Goal: Information Seeking & Learning: Learn about a topic

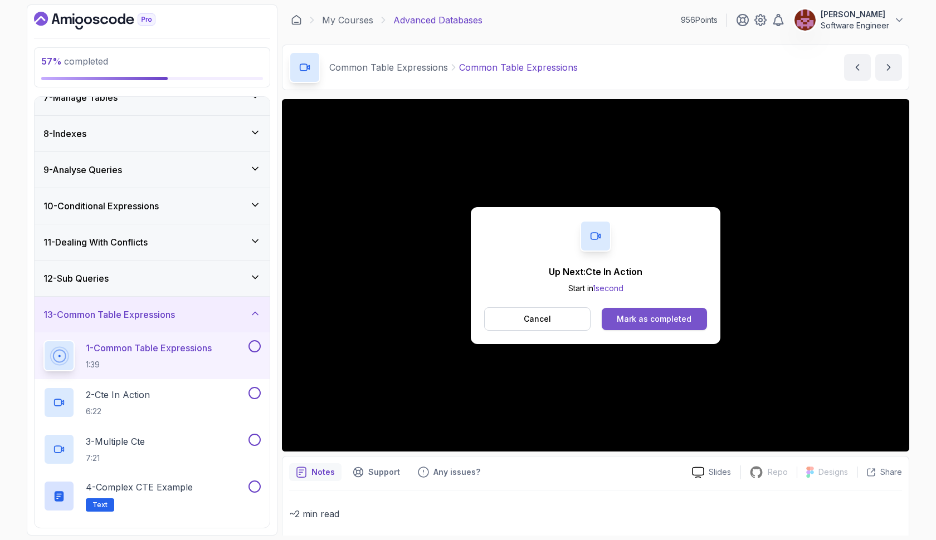
click at [691, 314] on button "Mark as completed" at bounding box center [654, 319] width 105 height 22
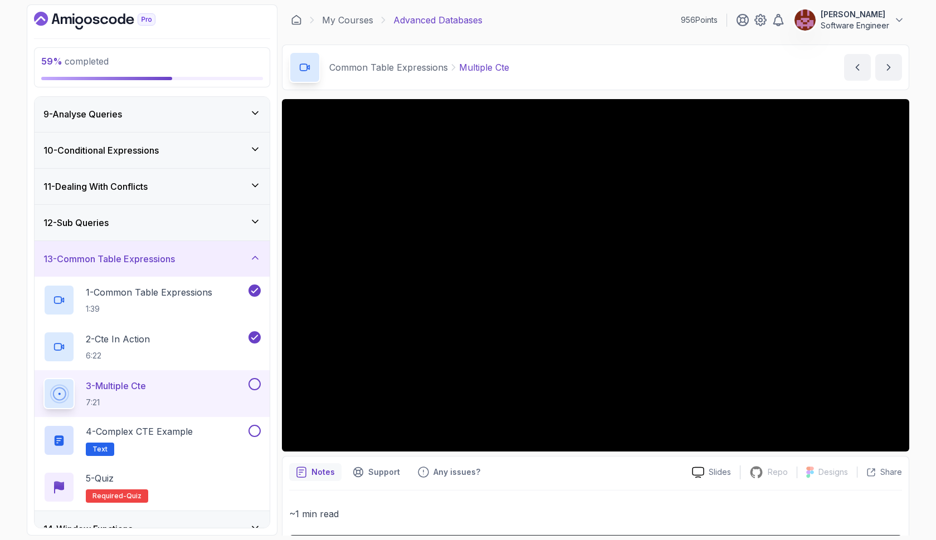
click at [255, 388] on button at bounding box center [254, 384] width 12 height 12
click at [203, 429] on div "4 - Complex CTE Example Text" at bounding box center [144, 440] width 203 height 31
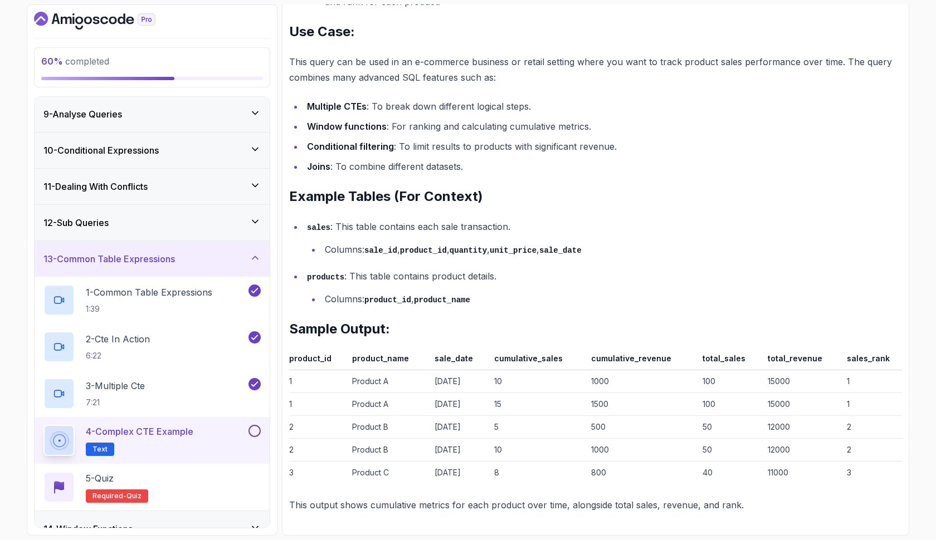
scroll to position [1808, 0]
click at [258, 437] on div at bounding box center [253, 431] width 14 height 12
click at [256, 429] on button at bounding box center [254, 431] width 12 height 12
click at [226, 482] on div "5 - Quiz Required- quiz" at bounding box center [151, 487] width 217 height 31
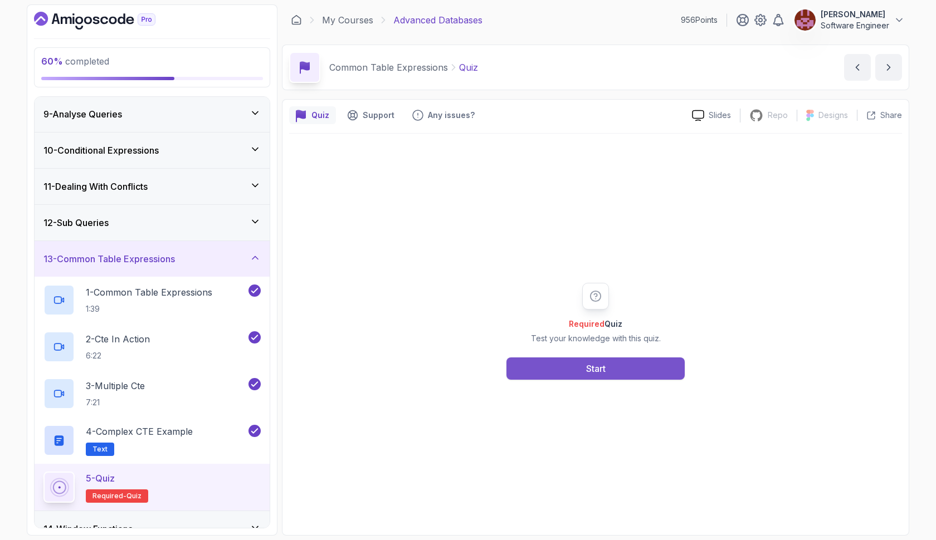
click at [618, 368] on button "Start" at bounding box center [595, 369] width 178 height 22
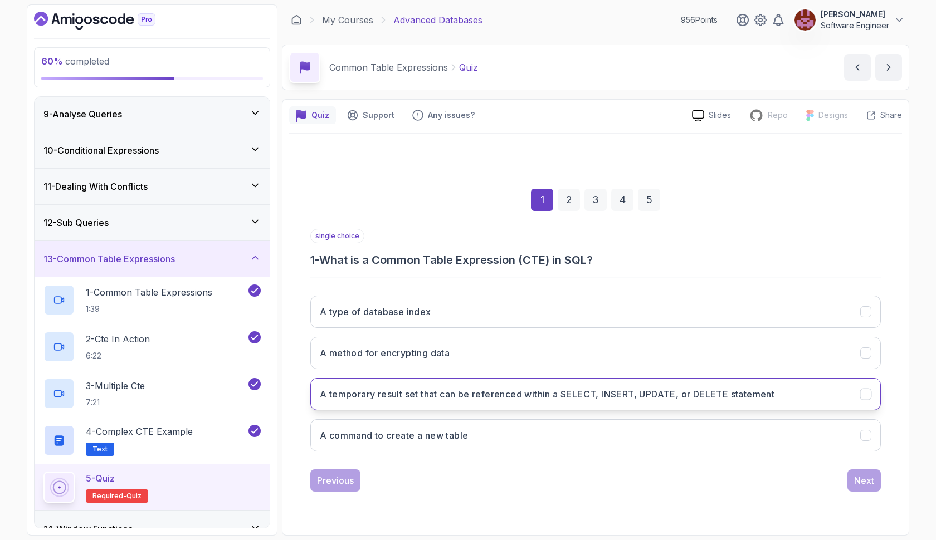
click at [565, 394] on h3 "A temporary result set that can be referenced within a SELECT, INSERT, UPDATE, …" at bounding box center [547, 394] width 455 height 13
click at [848, 475] on button "Next" at bounding box center [863, 481] width 33 height 22
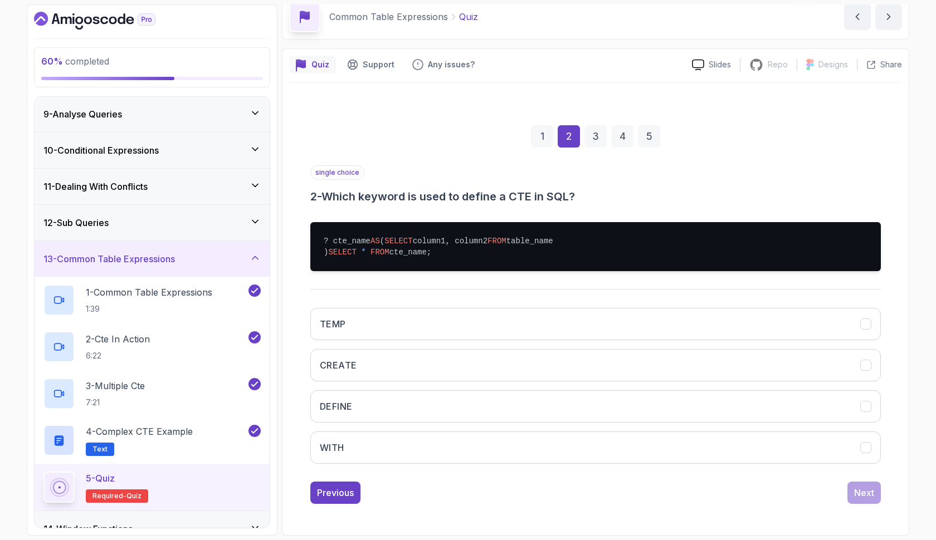
scroll to position [73, 0]
click at [749, 452] on button "WITH" at bounding box center [595, 448] width 570 height 32
click at [857, 492] on div "Next" at bounding box center [864, 492] width 20 height 13
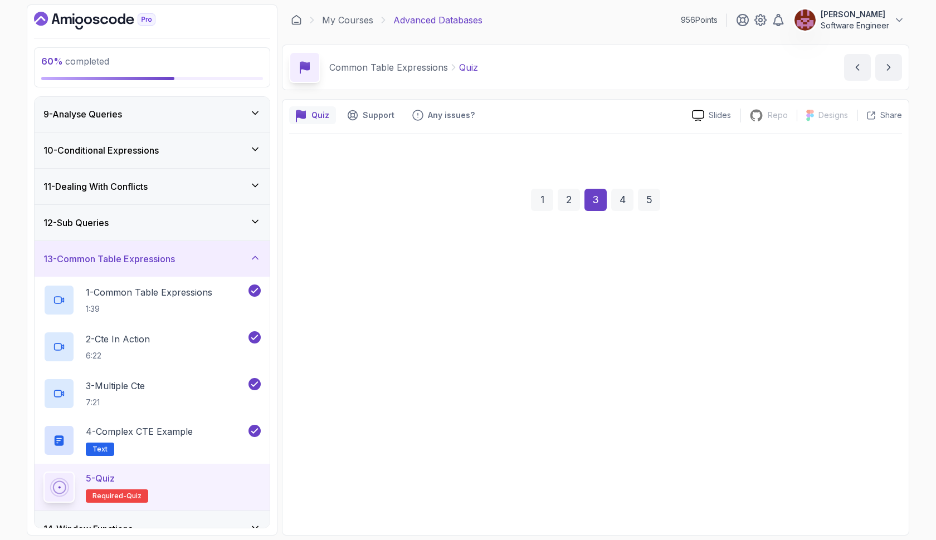
scroll to position [0, 0]
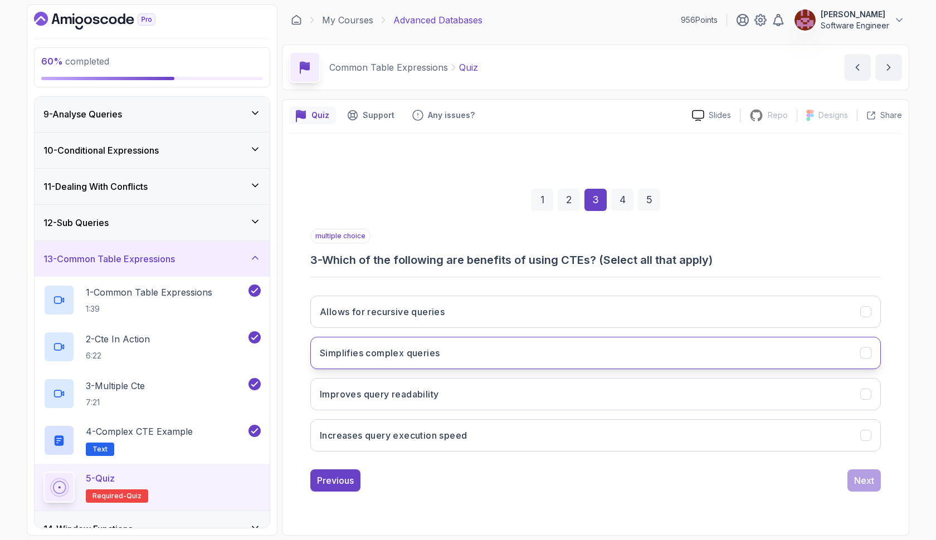
click at [641, 346] on button "Simplifies complex queries" at bounding box center [595, 353] width 570 height 32
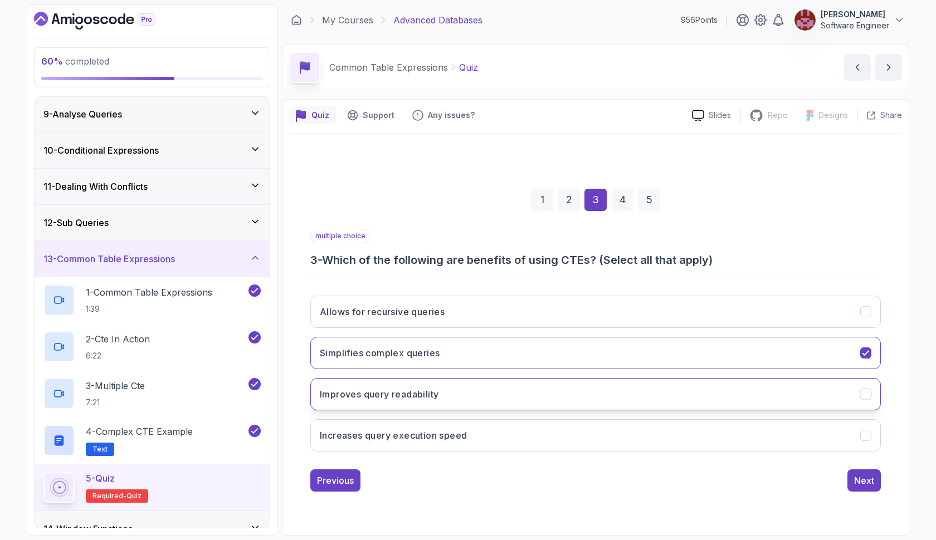
click at [636, 388] on button "Improves query readability" at bounding box center [595, 394] width 570 height 32
click at [856, 474] on div "Next" at bounding box center [864, 480] width 20 height 13
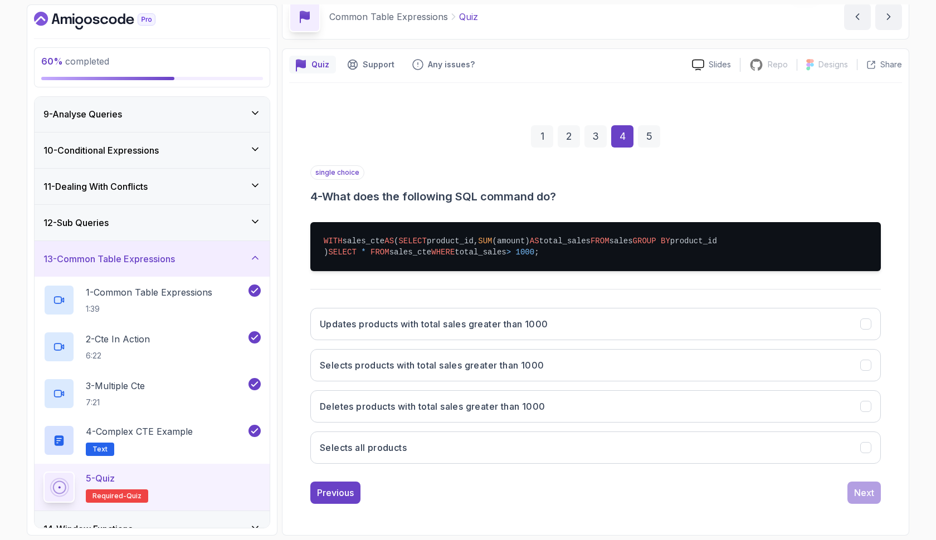
scroll to position [73, 0]
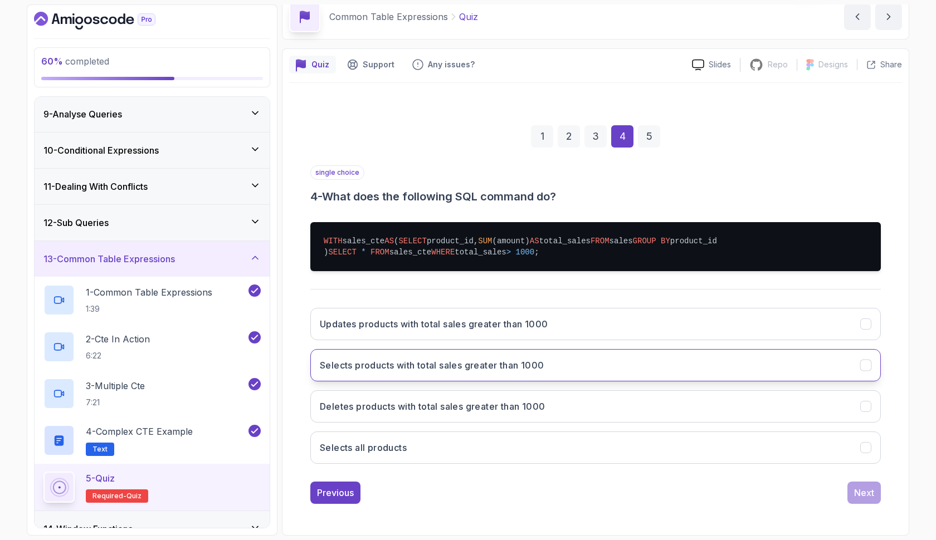
click at [657, 364] on button "Selects products with total sales greater than 1000" at bounding box center [595, 365] width 570 height 32
click at [863, 491] on div "Next" at bounding box center [864, 492] width 20 height 13
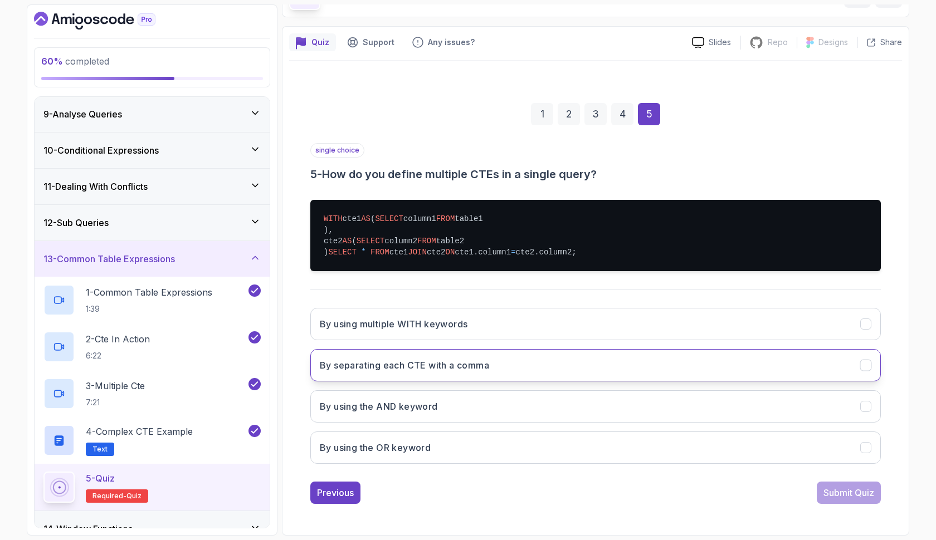
scroll to position [106, 0]
click at [593, 370] on button "By separating each CTE with a comma" at bounding box center [595, 365] width 570 height 32
click at [826, 493] on div "Submit Quiz" at bounding box center [848, 492] width 51 height 13
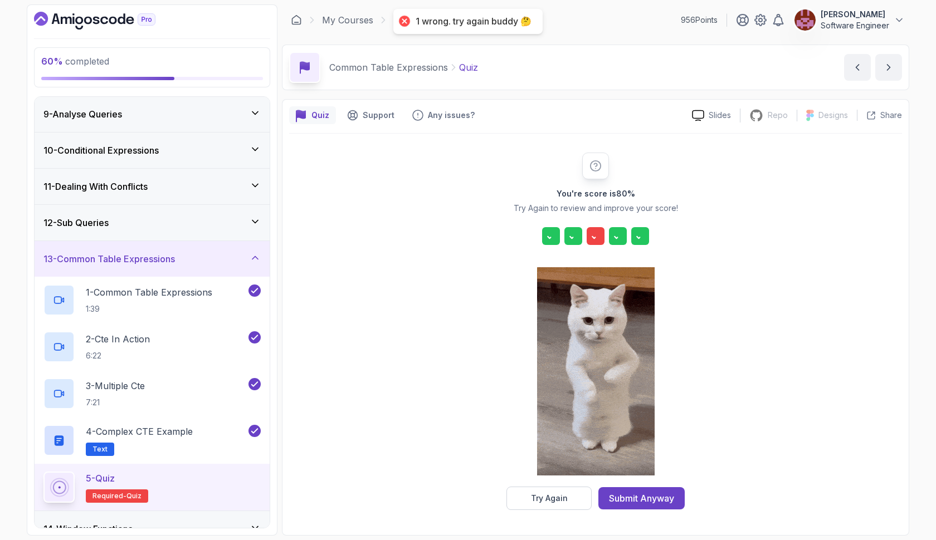
scroll to position [0, 0]
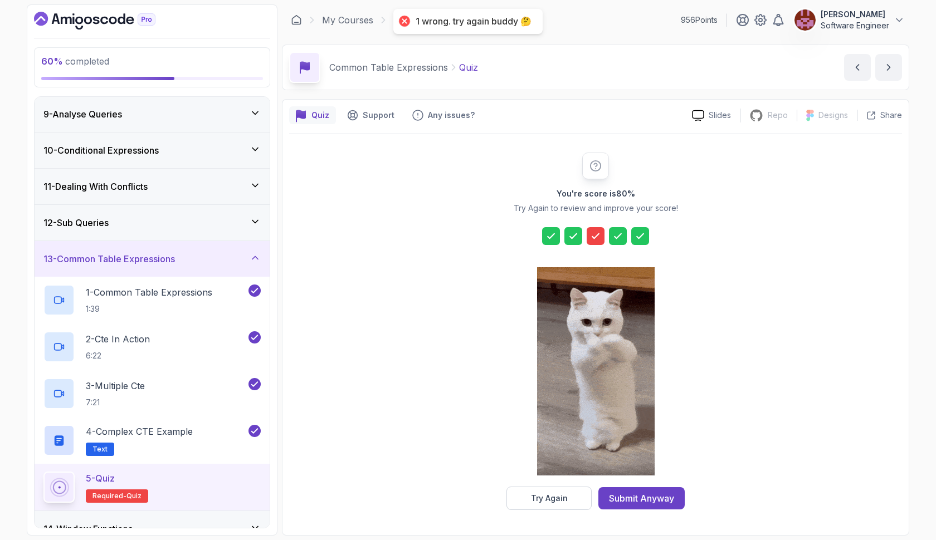
click at [565, 514] on div "You're score is 80 % Try Again to review and improve your score! Try Again Subm…" at bounding box center [595, 331] width 613 height 395
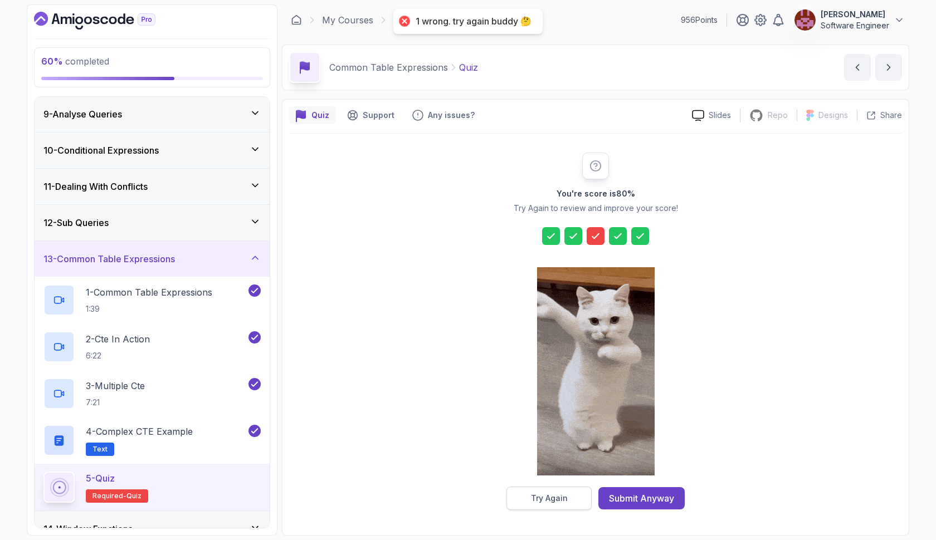
click at [564, 500] on div "Try Again" at bounding box center [549, 498] width 37 height 11
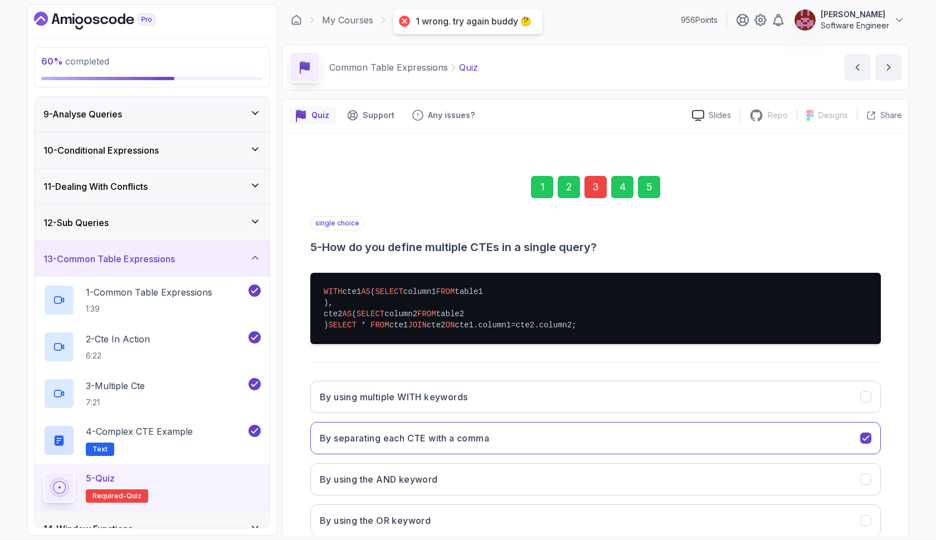
click at [591, 183] on div "3" at bounding box center [595, 187] width 22 height 22
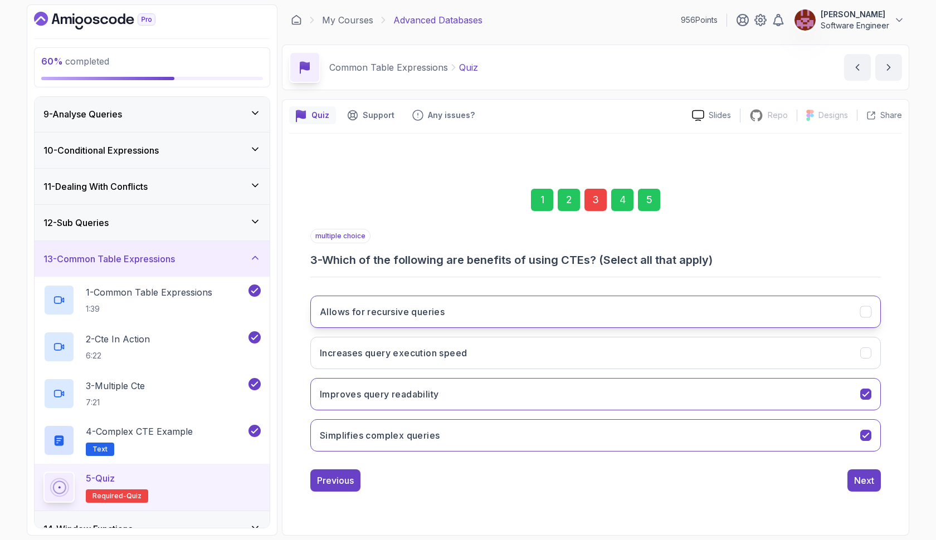
click at [553, 307] on button "Allows for recursive queries" at bounding box center [595, 312] width 570 height 32
click at [639, 205] on div "5" at bounding box center [649, 200] width 22 height 22
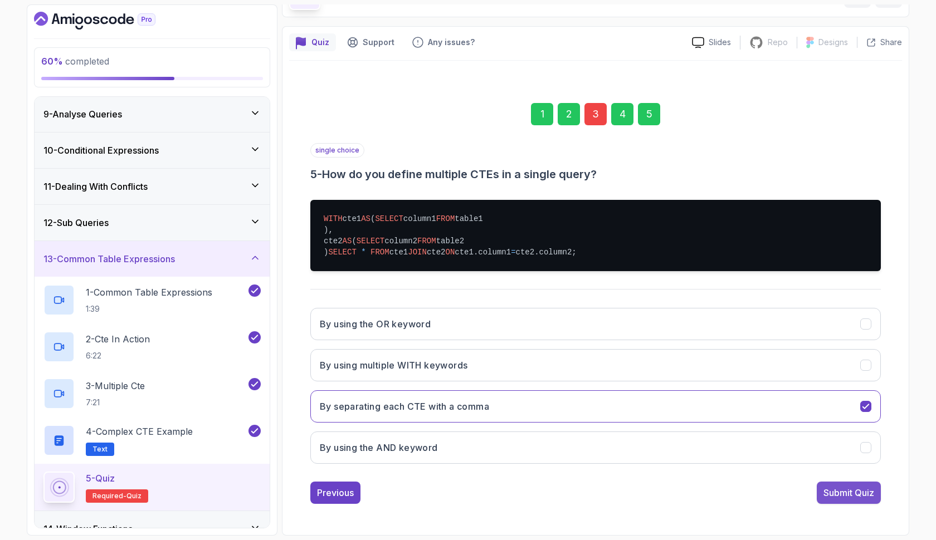
scroll to position [106, 0]
click at [852, 491] on div "Submit Quiz" at bounding box center [848, 492] width 51 height 13
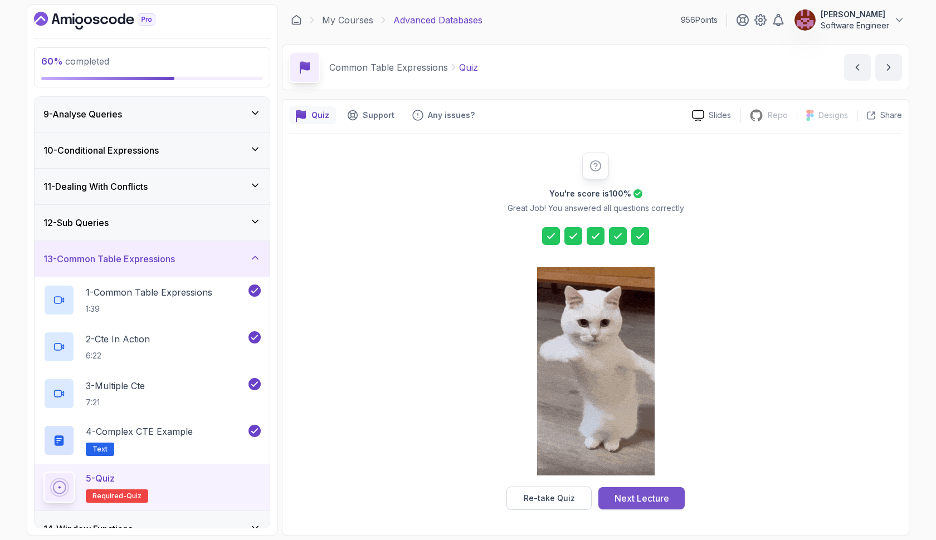
click at [647, 501] on div "Next Lecture" at bounding box center [641, 498] width 55 height 13
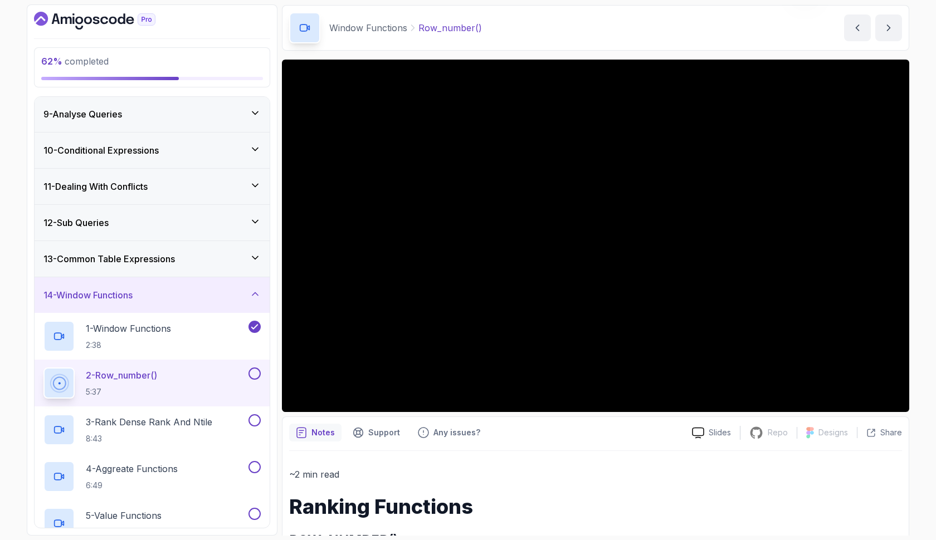
scroll to position [35, 0]
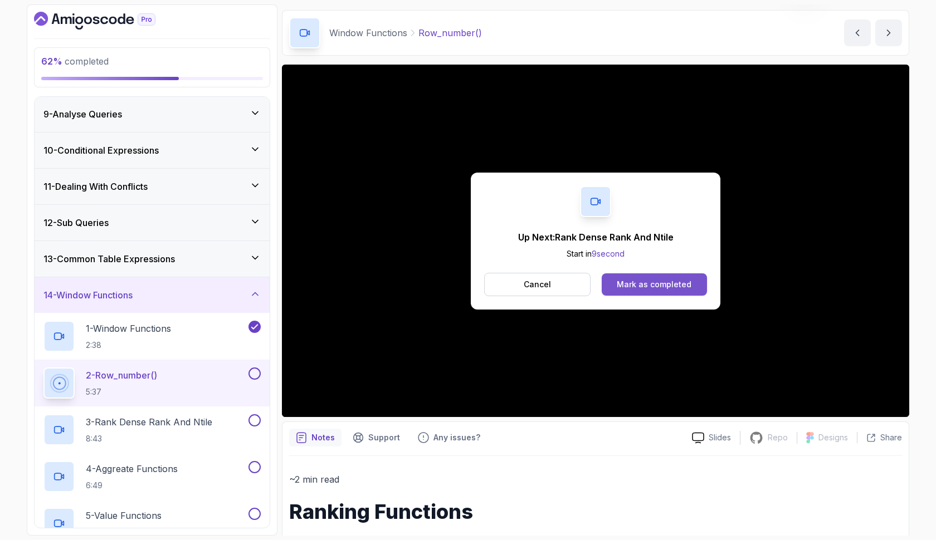
click at [627, 286] on div "Mark as completed" at bounding box center [654, 284] width 75 height 11
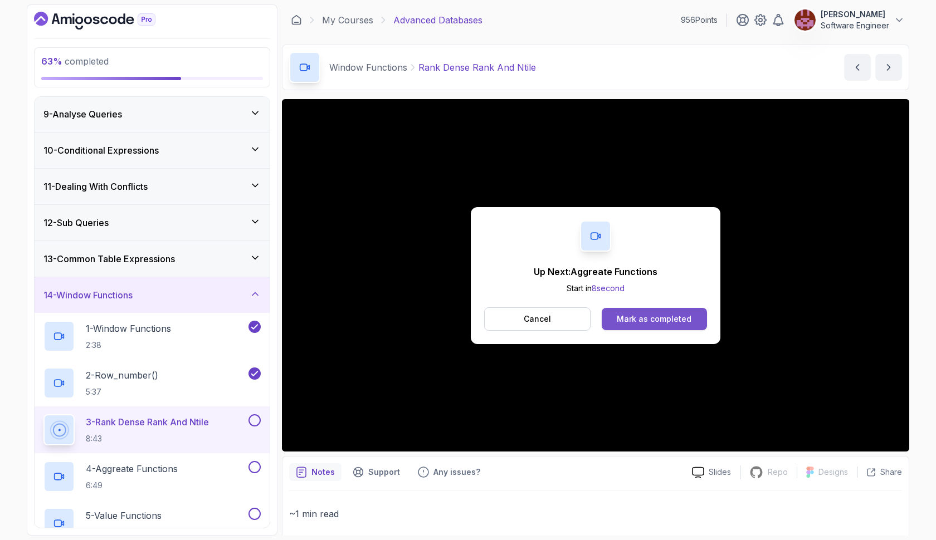
click at [647, 315] on div "Mark as completed" at bounding box center [654, 319] width 75 height 11
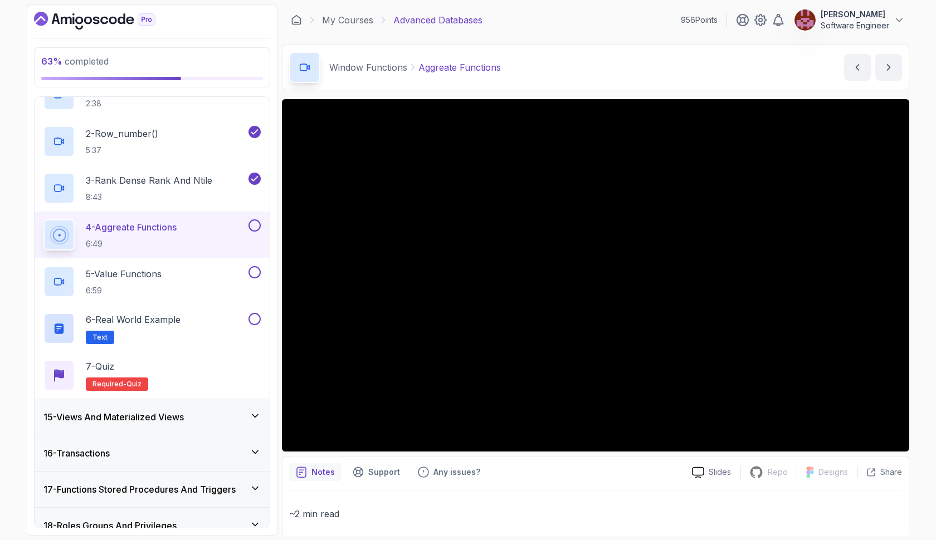
scroll to position [531, 0]
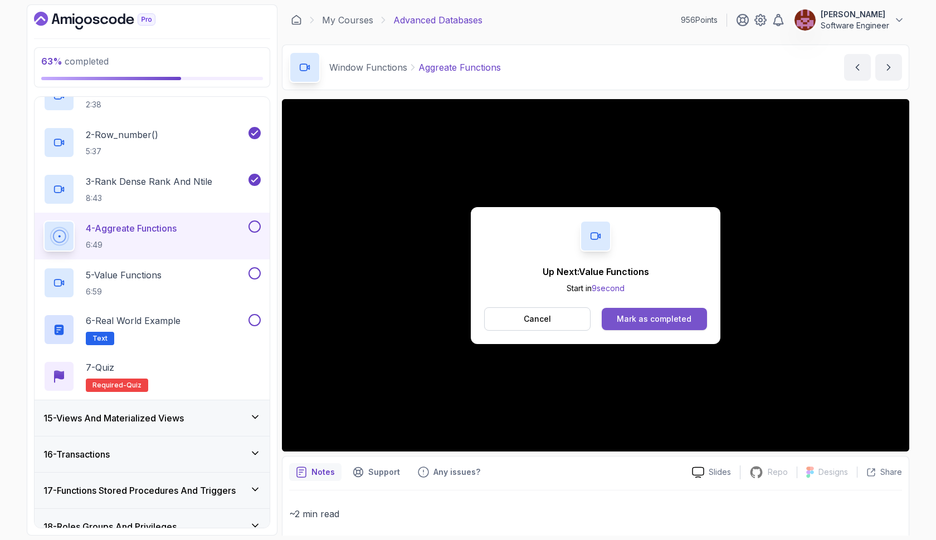
click at [673, 315] on div "Mark as completed" at bounding box center [654, 319] width 75 height 11
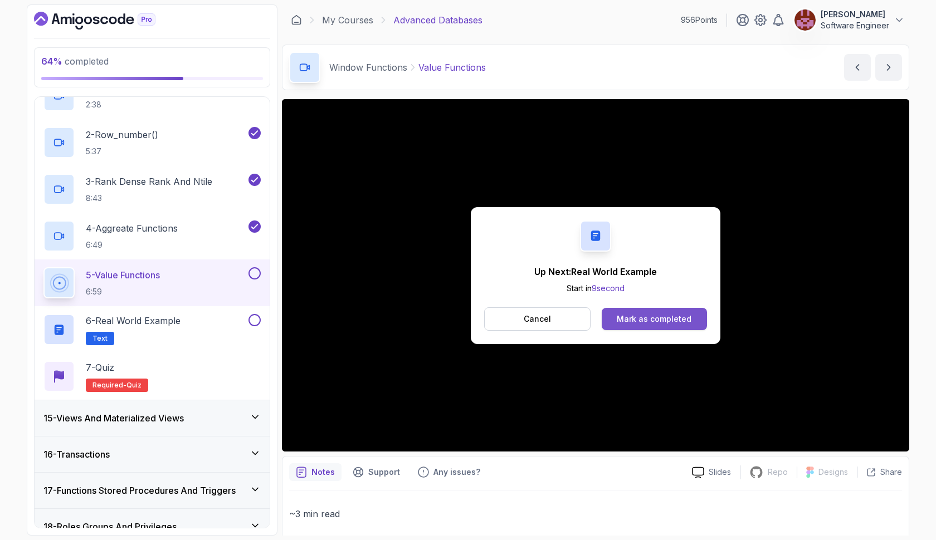
click at [622, 315] on div "Mark as completed" at bounding box center [654, 319] width 75 height 11
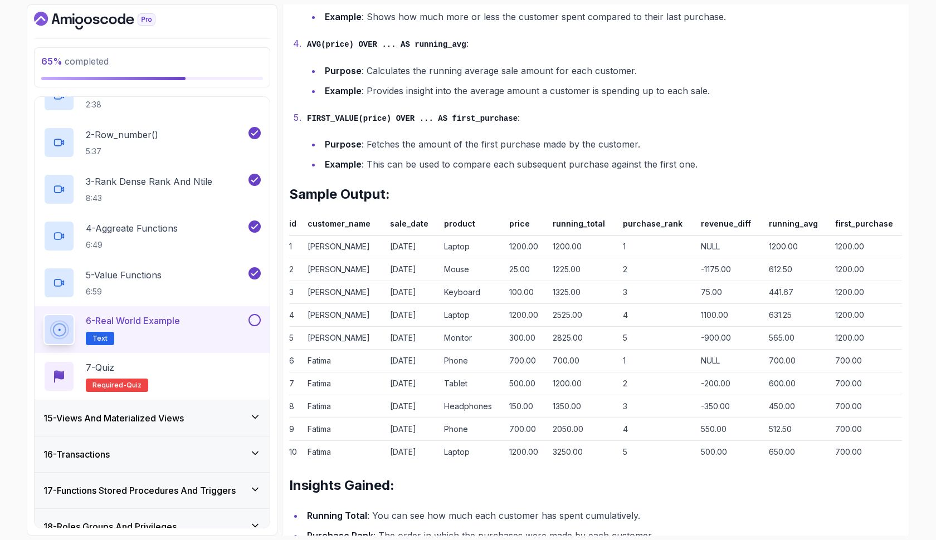
scroll to position [1485, 0]
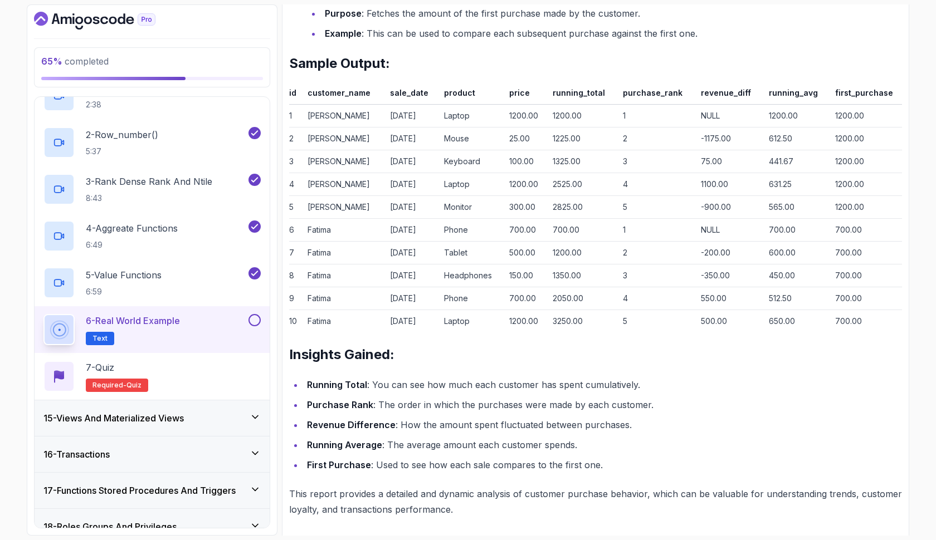
click at [253, 323] on button at bounding box center [254, 320] width 12 height 12
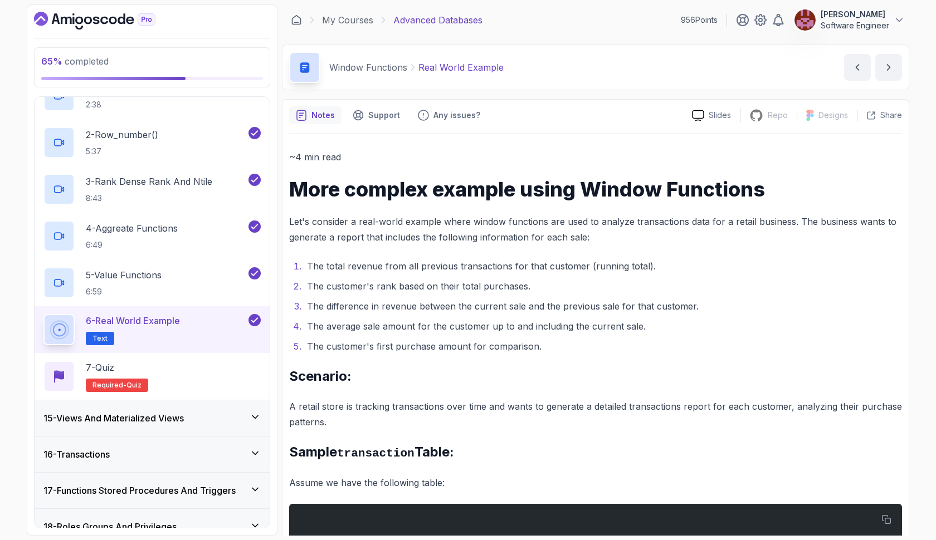
scroll to position [0, 0]
click at [227, 378] on div "7 - Quiz Required- quiz" at bounding box center [151, 376] width 217 height 31
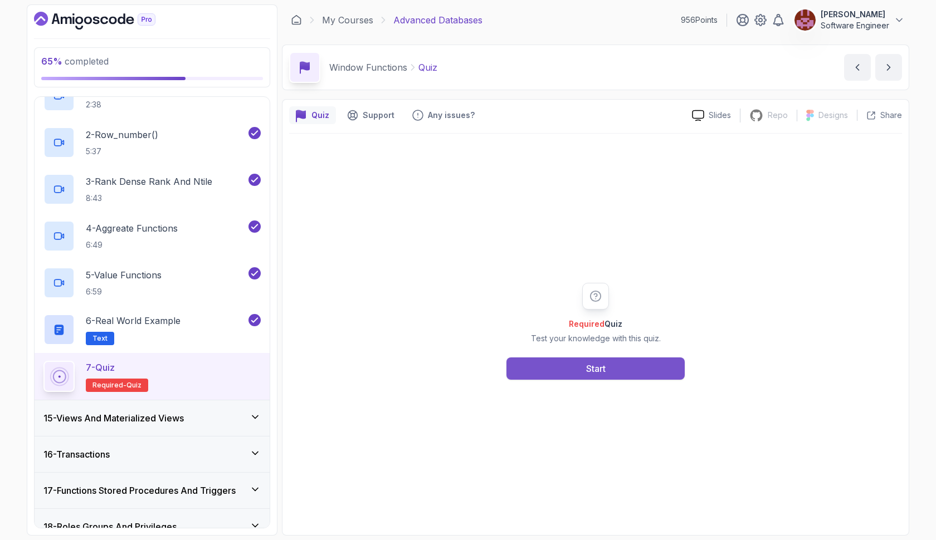
click at [529, 362] on button "Start" at bounding box center [595, 369] width 178 height 22
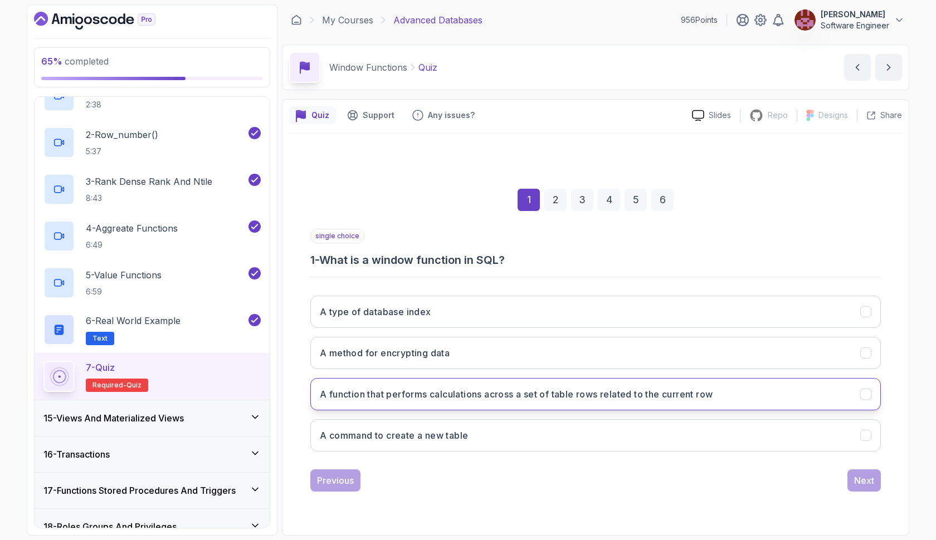
click at [529, 395] on h3 "A function that performs calculations across a set of table rows related to the…" at bounding box center [516, 394] width 393 height 13
click at [858, 485] on div "Next" at bounding box center [864, 480] width 20 height 13
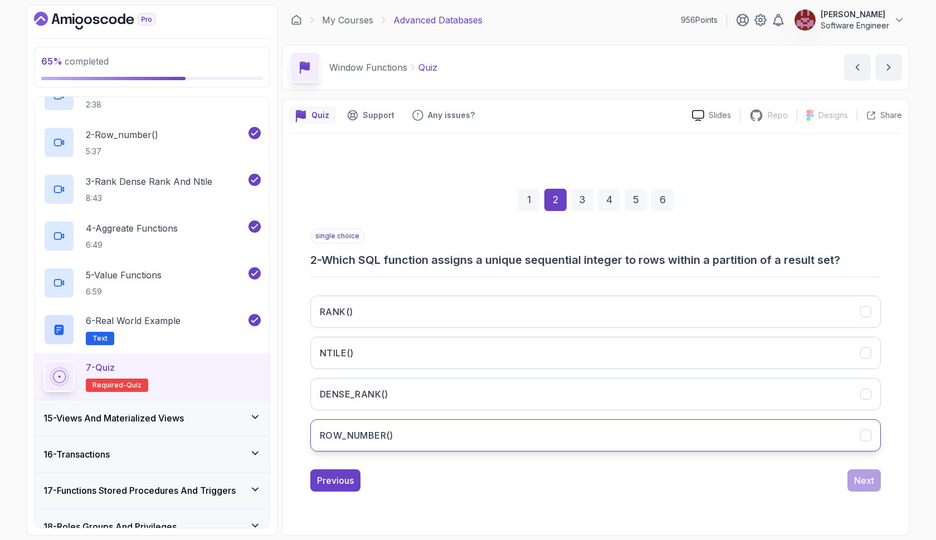
click at [659, 432] on button "ROW_NUMBER()" at bounding box center [595, 435] width 570 height 32
click at [855, 475] on div "Next" at bounding box center [864, 480] width 20 height 13
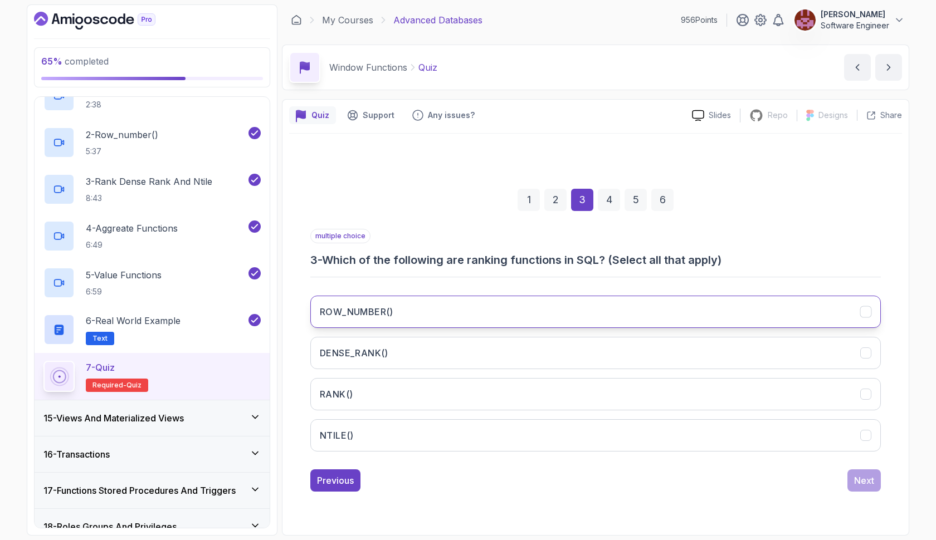
click at [568, 304] on button "ROW_NUMBER()" at bounding box center [595, 312] width 570 height 32
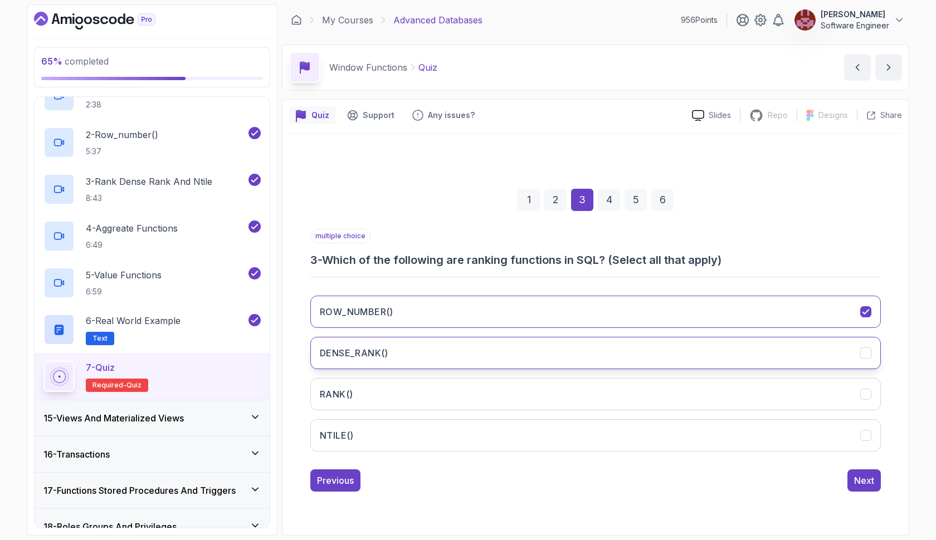
click at [565, 349] on button "DENSE_RANK()" at bounding box center [595, 353] width 570 height 32
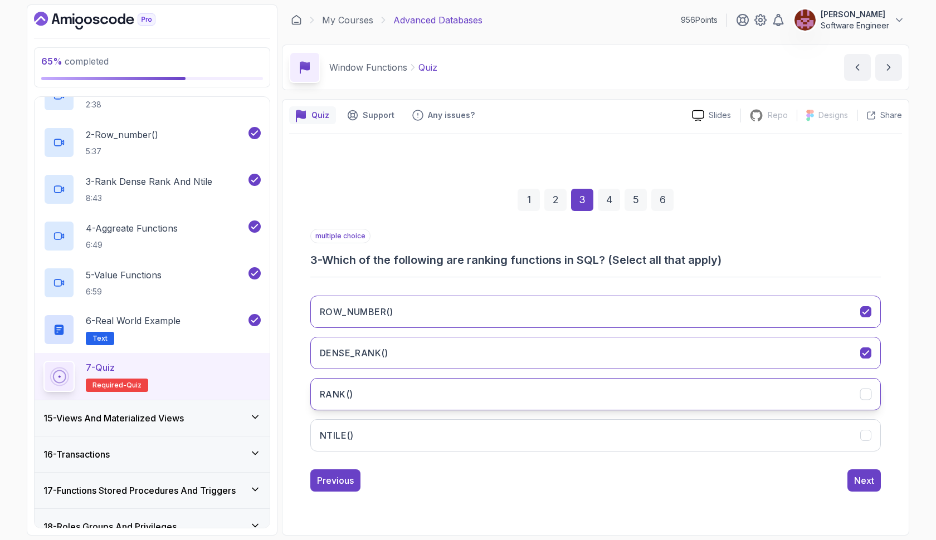
click at [563, 388] on button "RANK()" at bounding box center [595, 394] width 570 height 32
click at [567, 427] on button "NTILE()" at bounding box center [595, 435] width 570 height 32
click at [858, 476] on div "Next" at bounding box center [864, 480] width 20 height 13
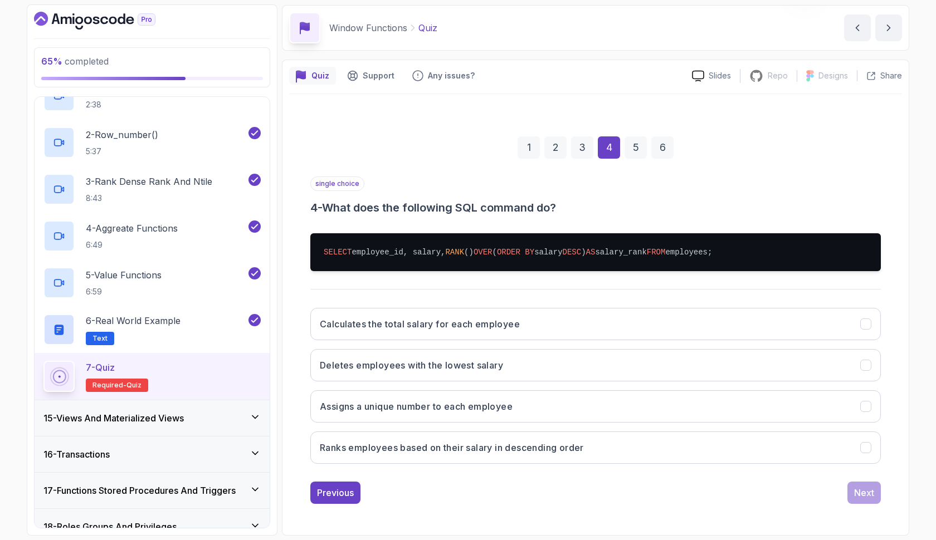
scroll to position [40, 0]
click at [574, 437] on button "Ranks employees based on their salary in descending order" at bounding box center [595, 448] width 570 height 32
click at [855, 489] on div "Next" at bounding box center [864, 492] width 20 height 13
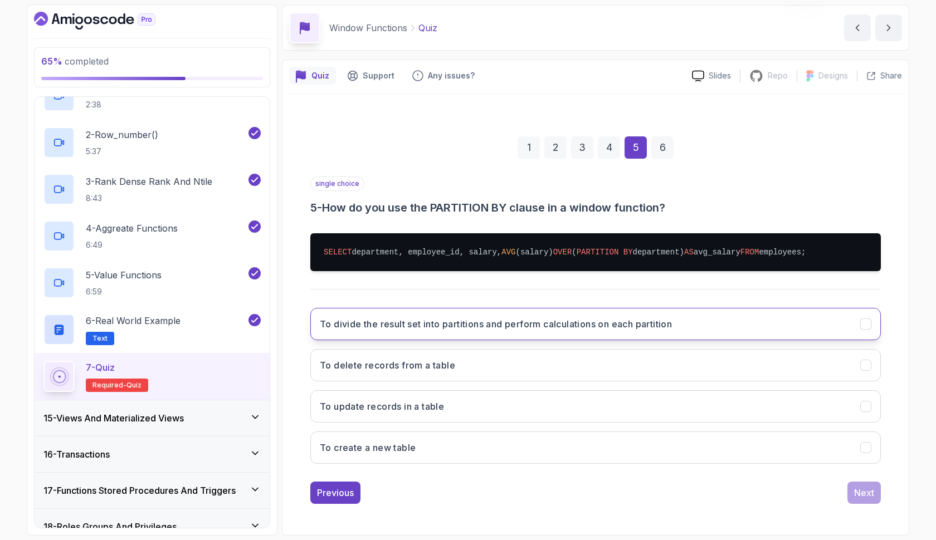
click at [484, 320] on h3 "To divide the result set into partitions and perform calculations on each parti…" at bounding box center [496, 324] width 352 height 13
click at [860, 494] on div "Next" at bounding box center [864, 492] width 20 height 13
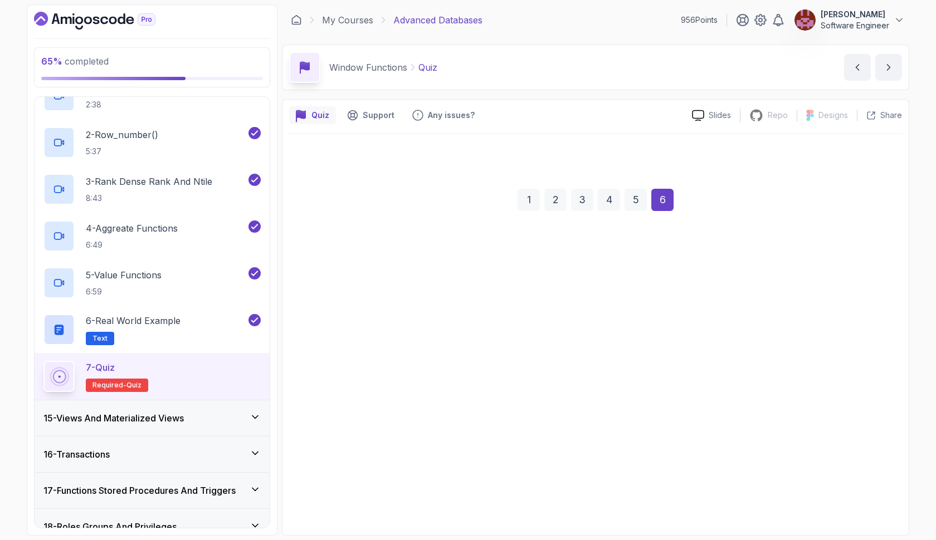
scroll to position [0, 0]
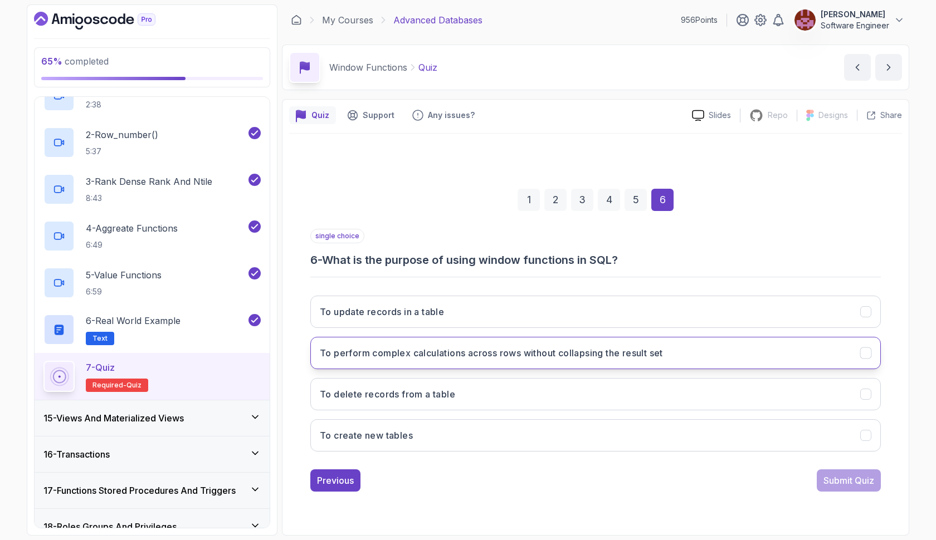
click at [569, 346] on h3 "To perform complex calculations across rows without collapsing the result set" at bounding box center [491, 352] width 343 height 13
click at [844, 478] on div "Submit Quiz" at bounding box center [848, 480] width 51 height 13
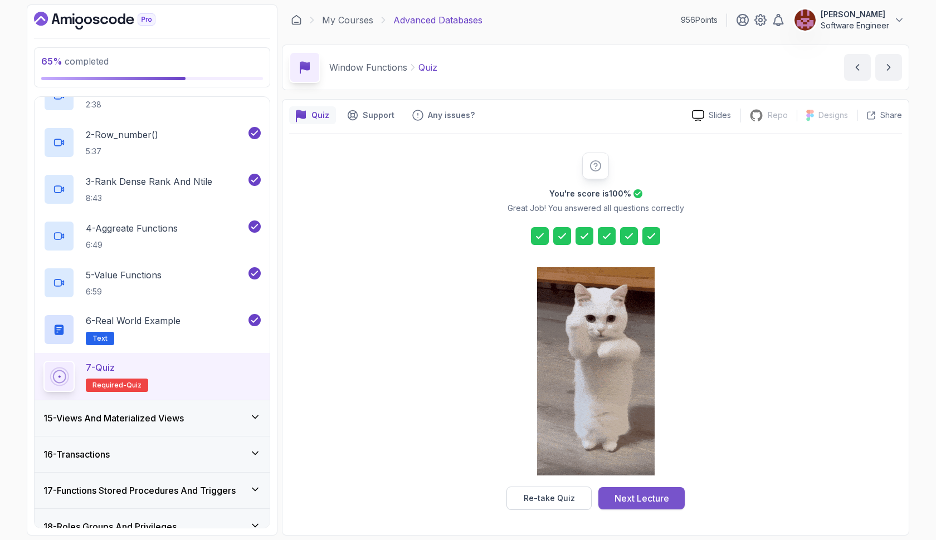
click at [642, 496] on div "Next Lecture" at bounding box center [641, 498] width 55 height 13
